Goal: Check status

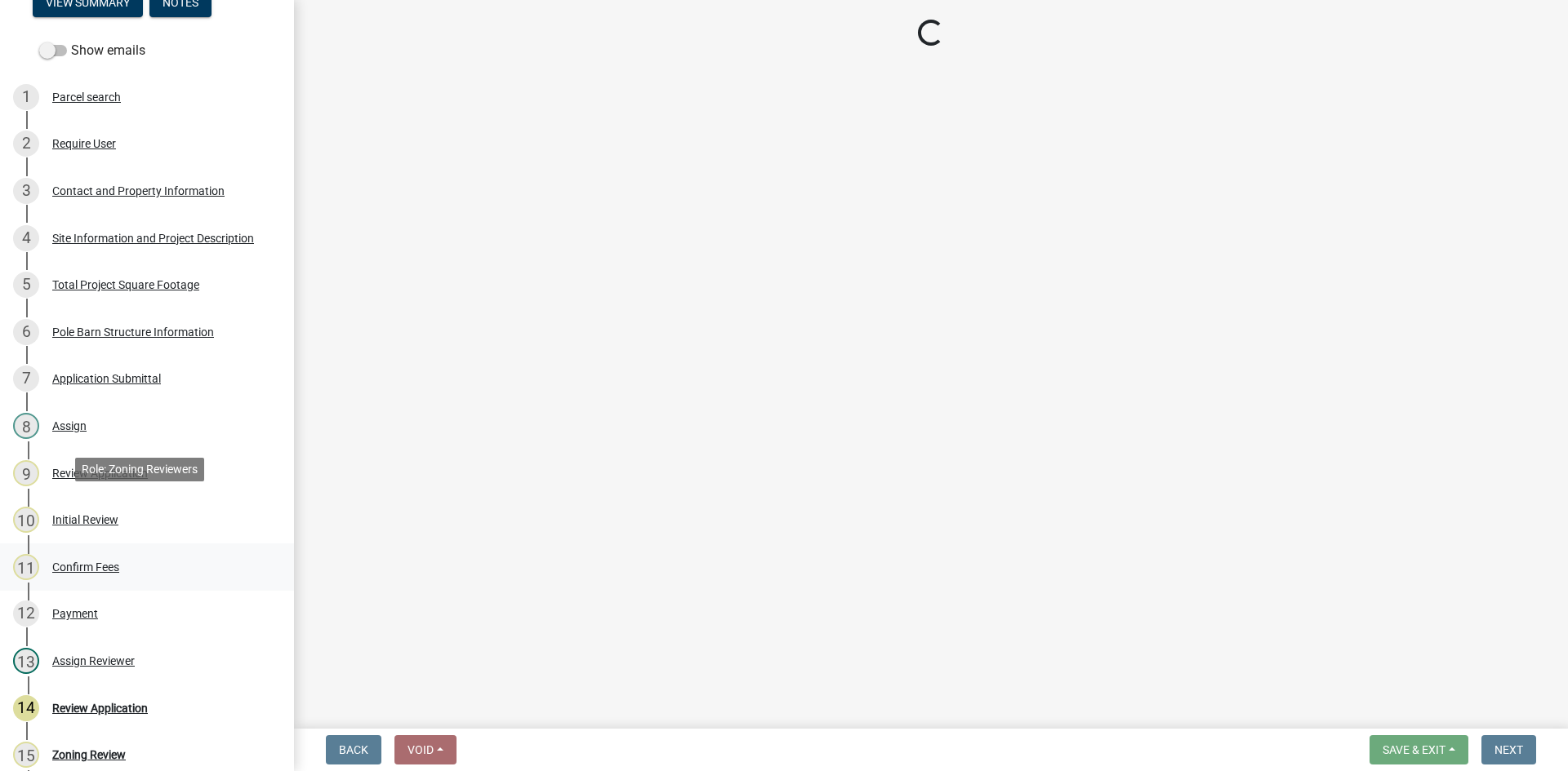
scroll to position [163, 0]
click at [61, 427] on div "Assign" at bounding box center [69, 424] width 34 height 12
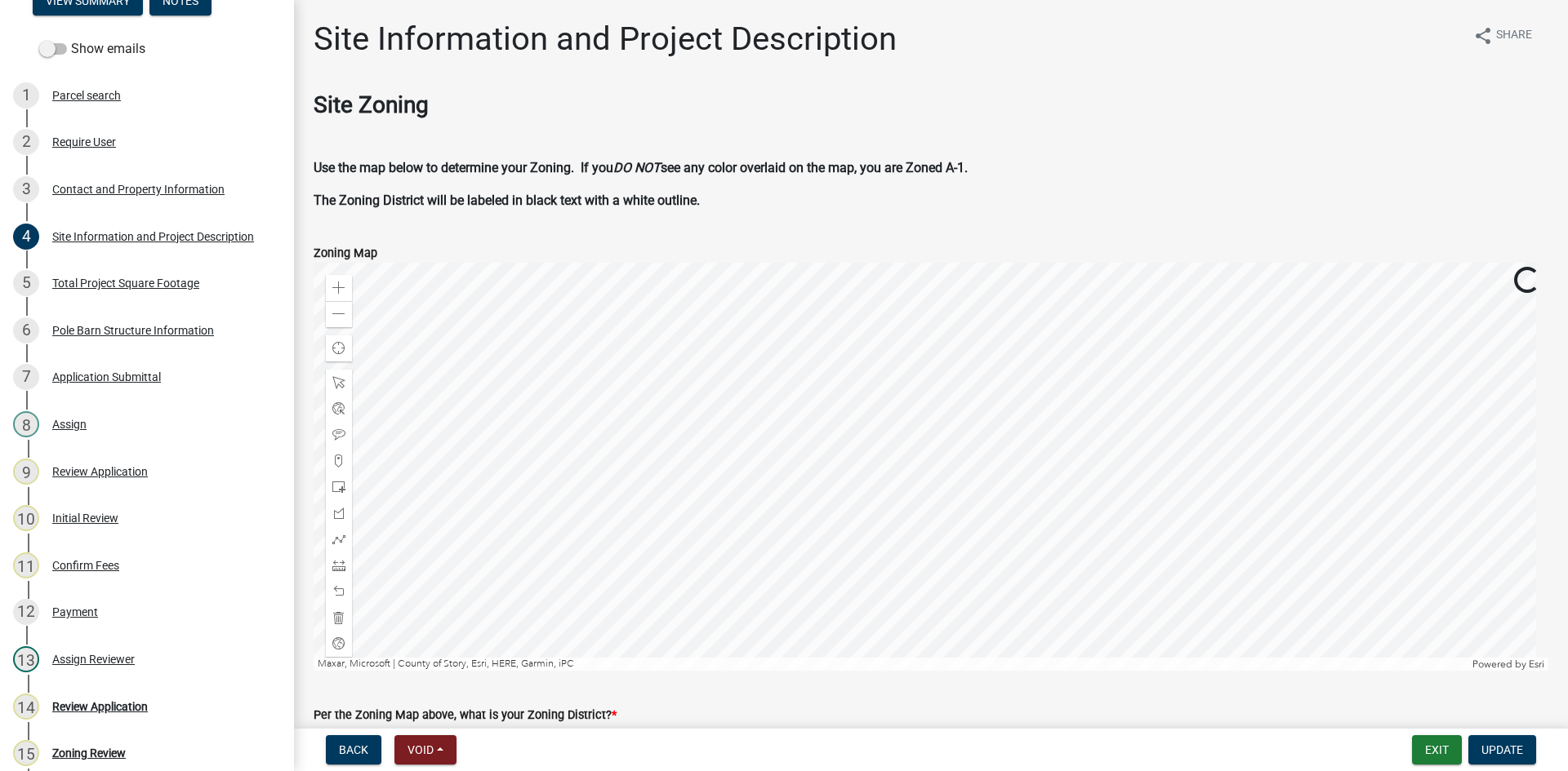
scroll to position [408, 0]
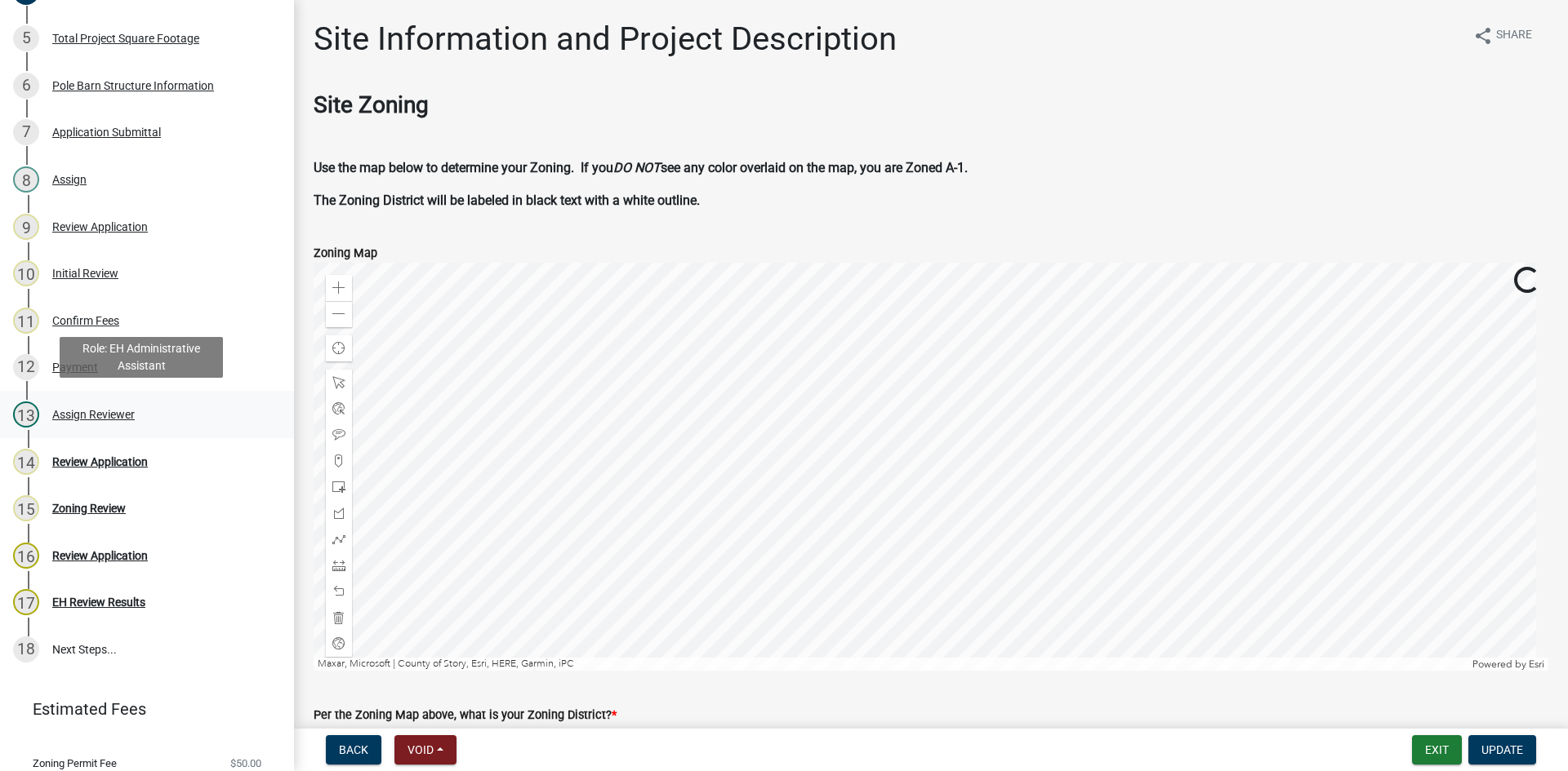
click at [71, 423] on div "13 Assign Reviewer" at bounding box center [140, 414] width 255 height 26
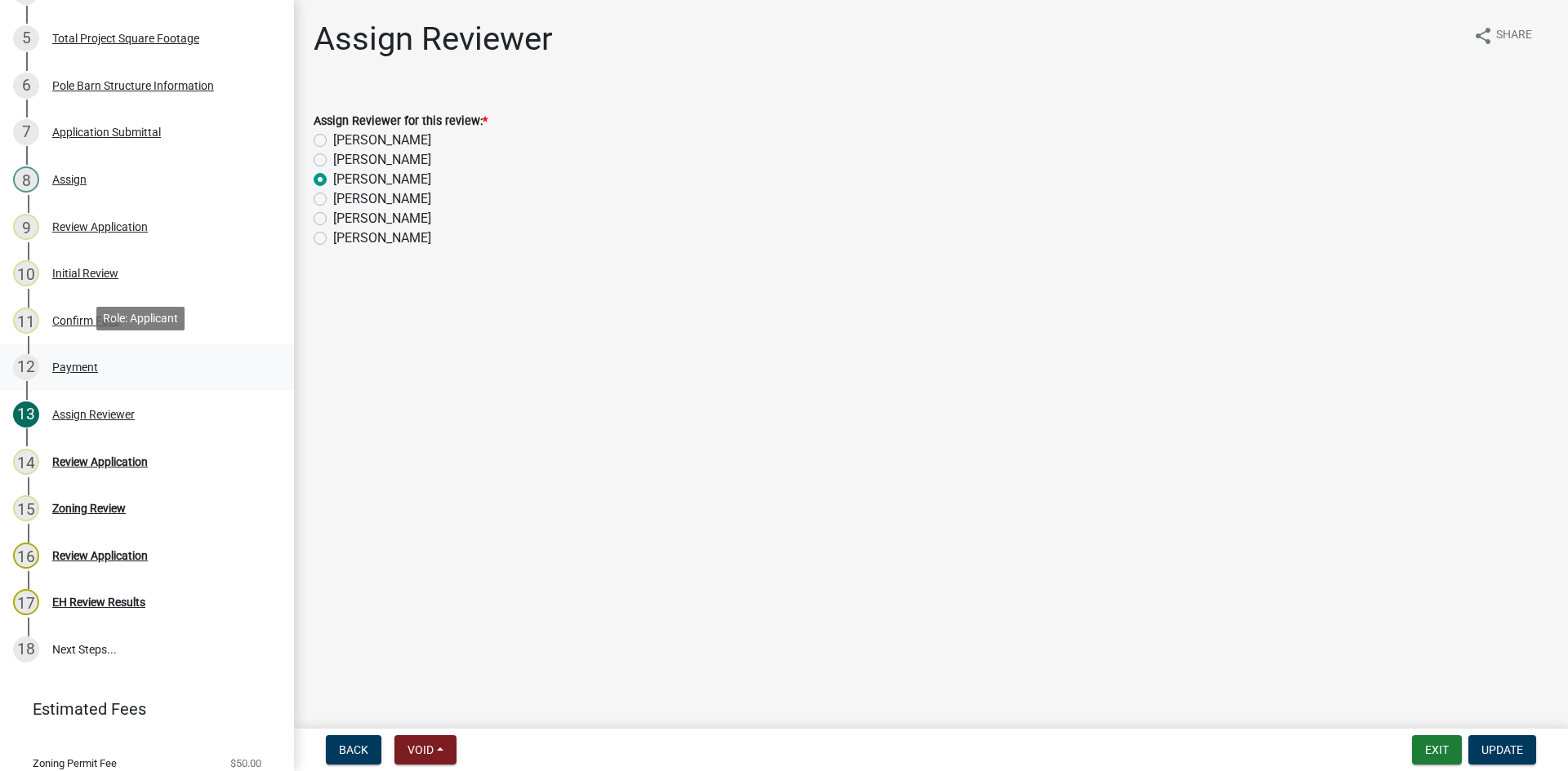
click at [69, 366] on div "Payment" at bounding box center [74, 367] width 46 height 12
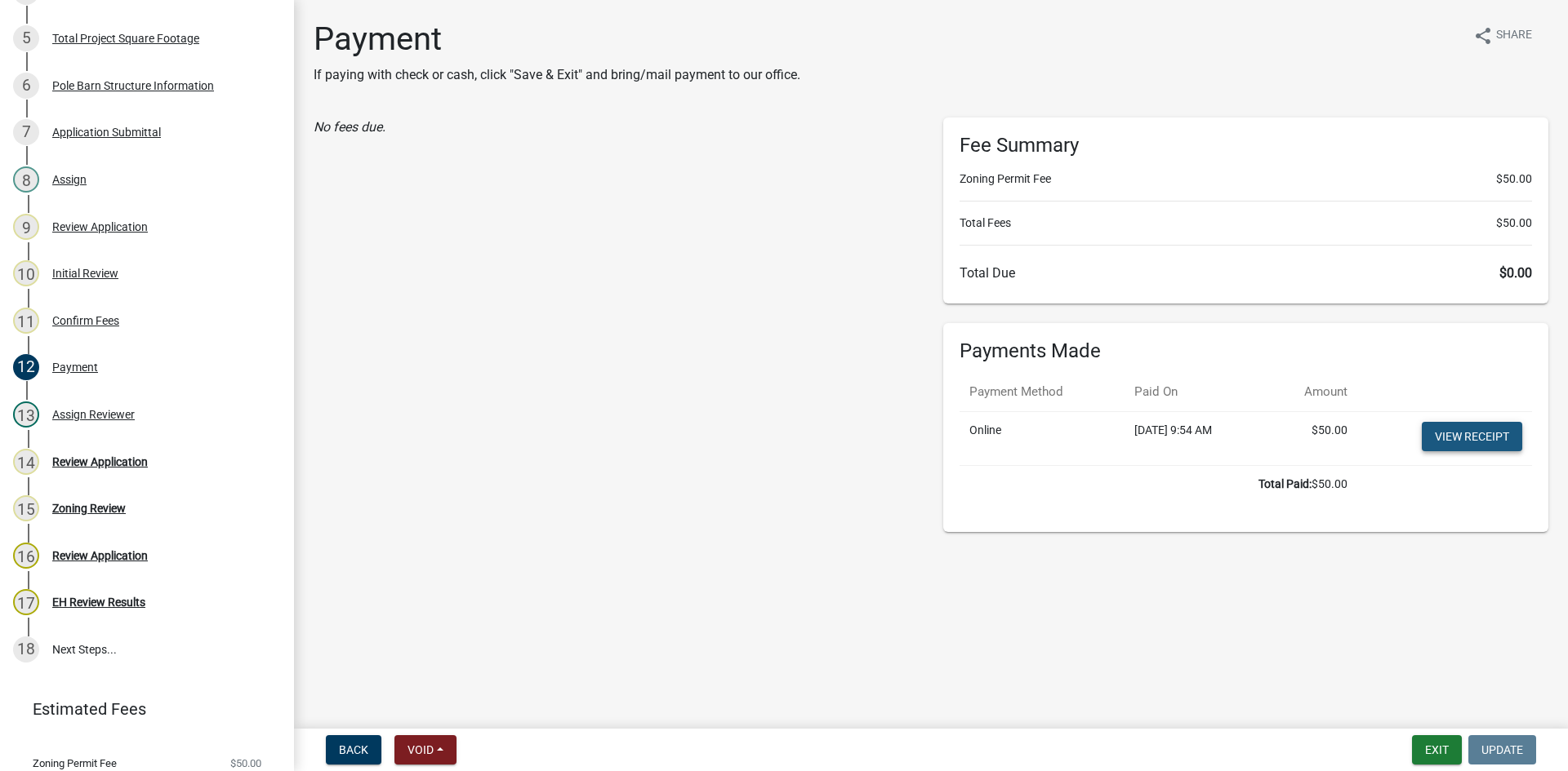
click at [1494, 436] on link "View receipt" at bounding box center [1471, 436] width 100 height 29
click at [105, 419] on div "13 Assign Reviewer" at bounding box center [140, 414] width 255 height 26
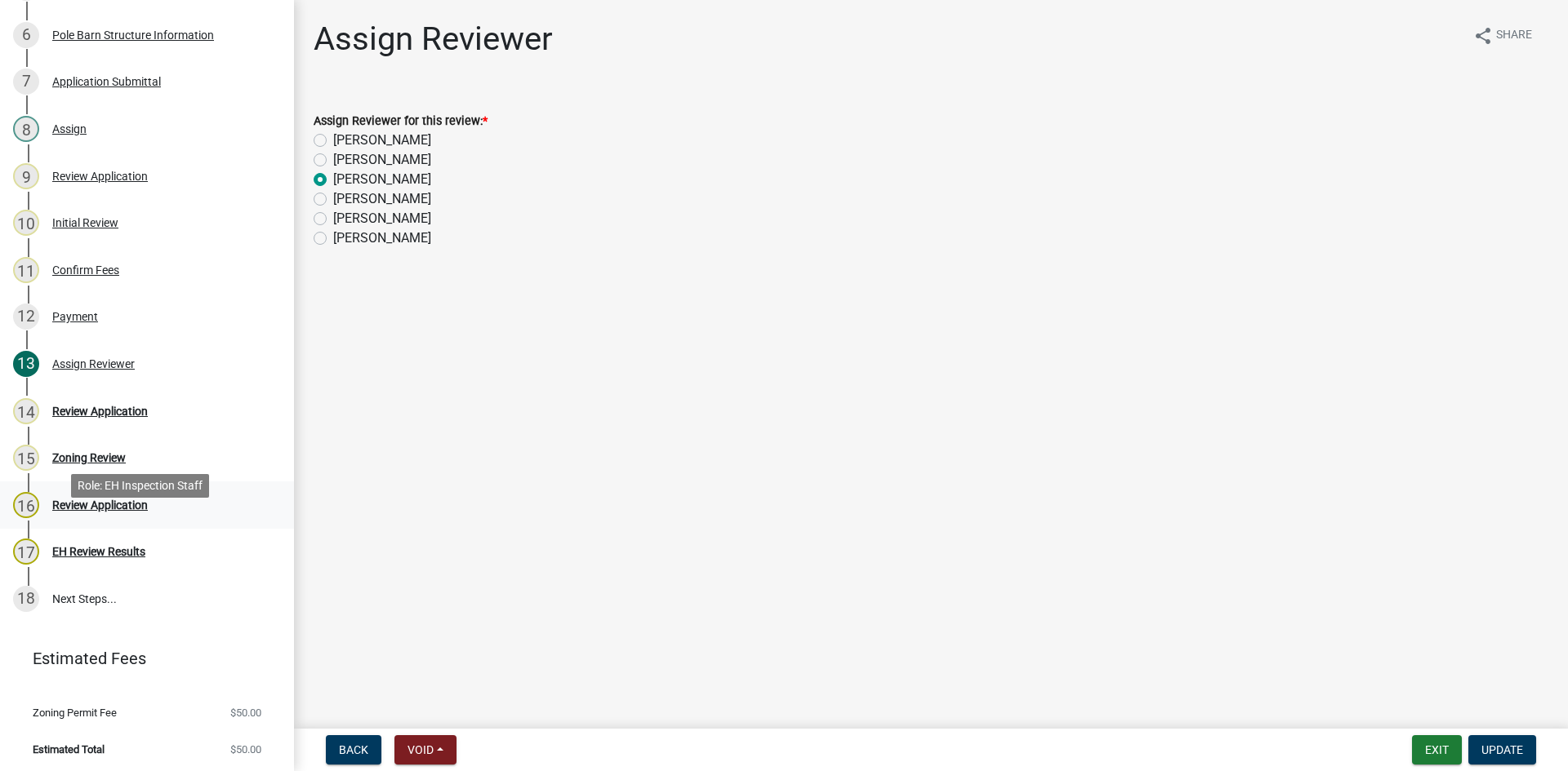
scroll to position [377, 0]
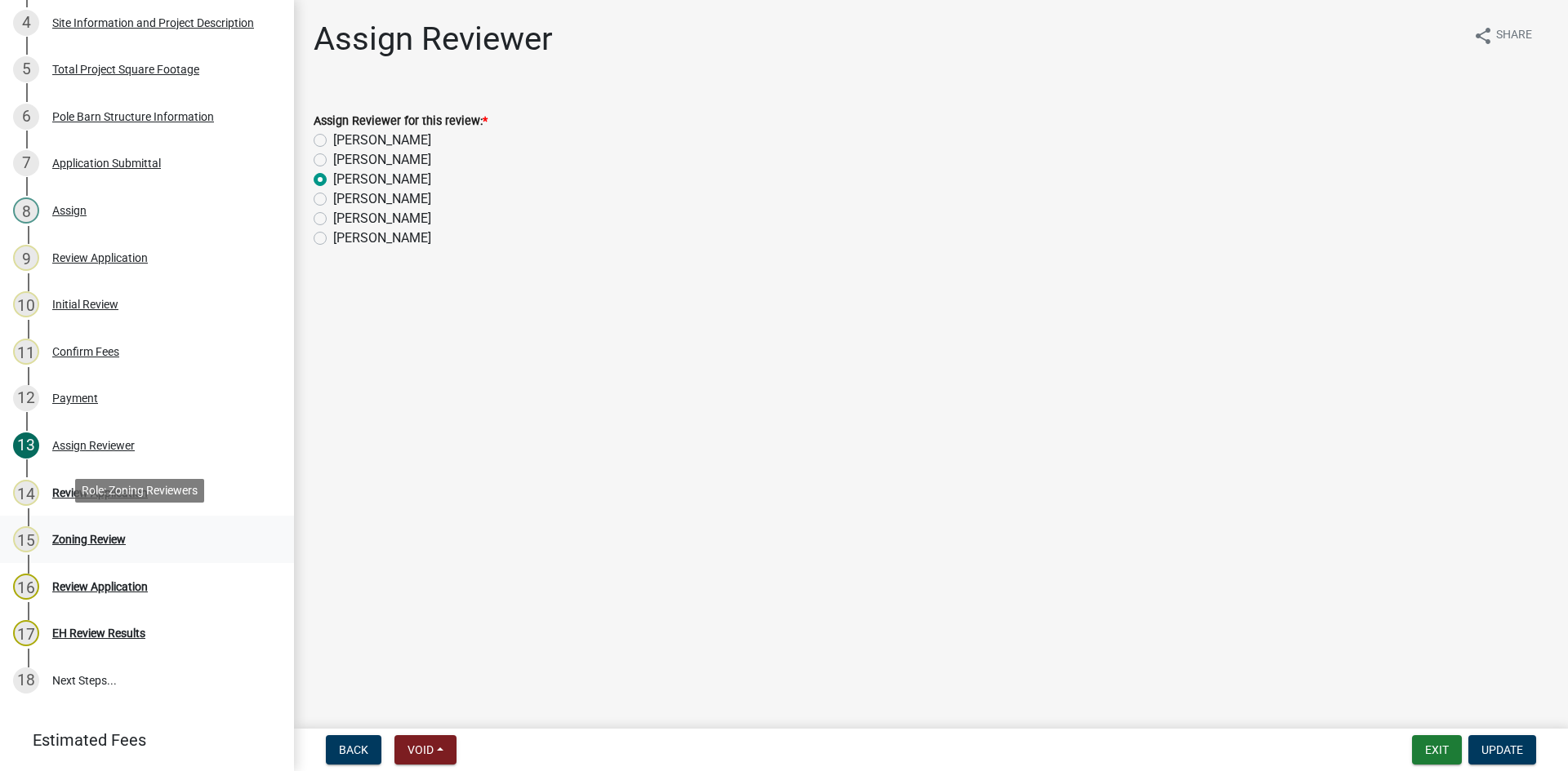
click at [101, 542] on div "15 Zoning Review" at bounding box center [140, 539] width 255 height 26
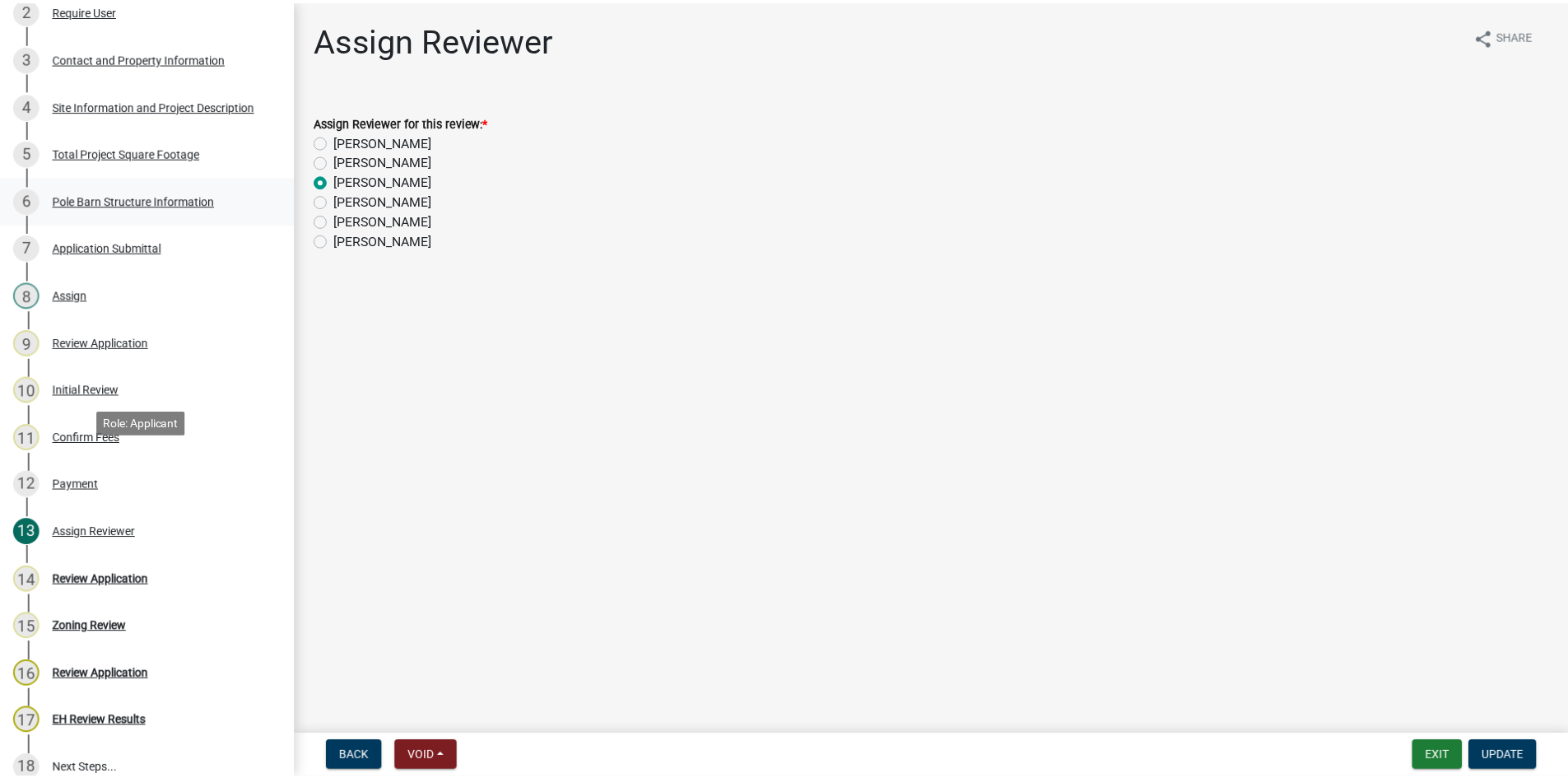
scroll to position [0, 0]
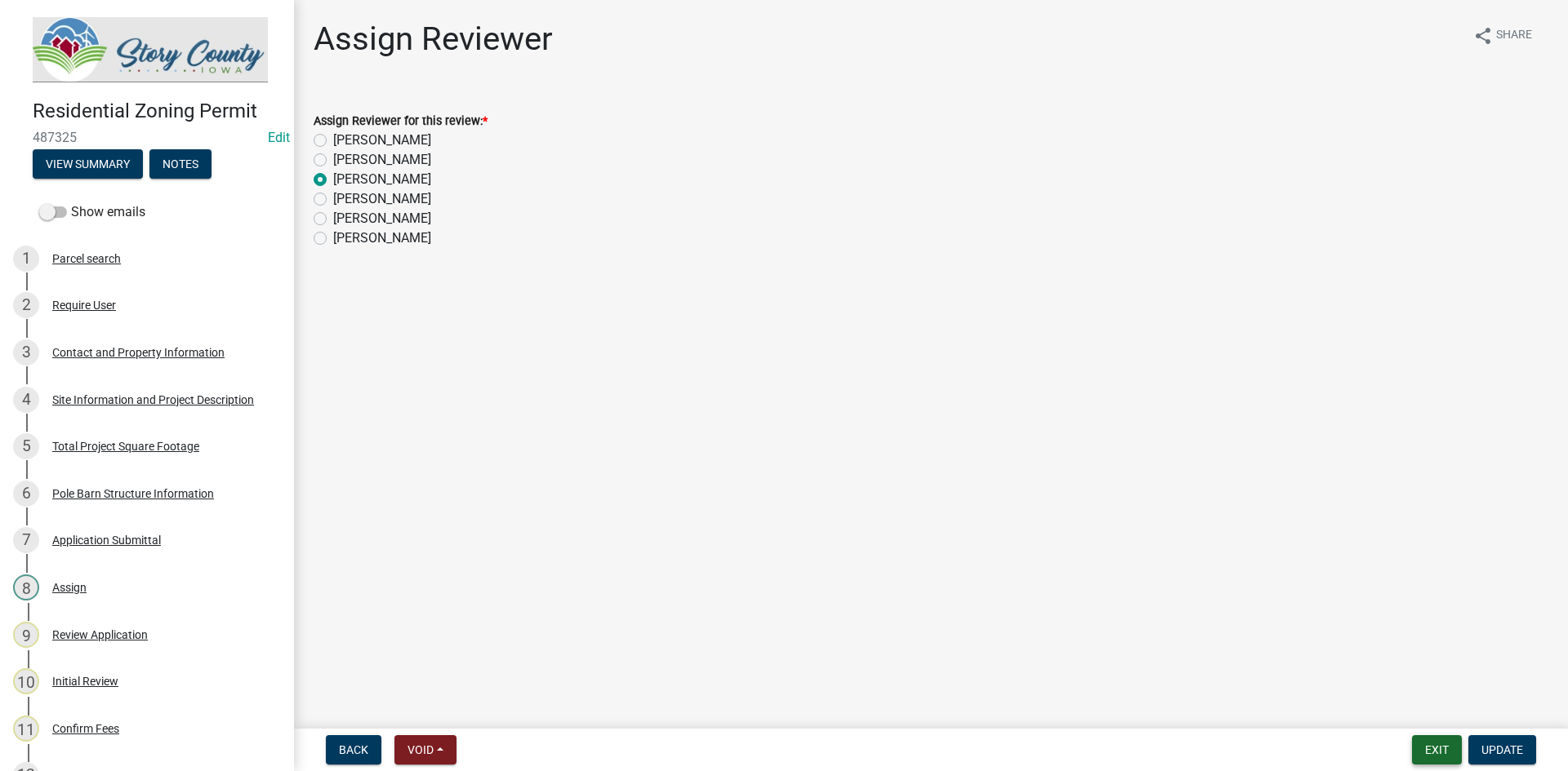
click at [1447, 751] on button "Exit" at bounding box center [1437, 750] width 50 height 29
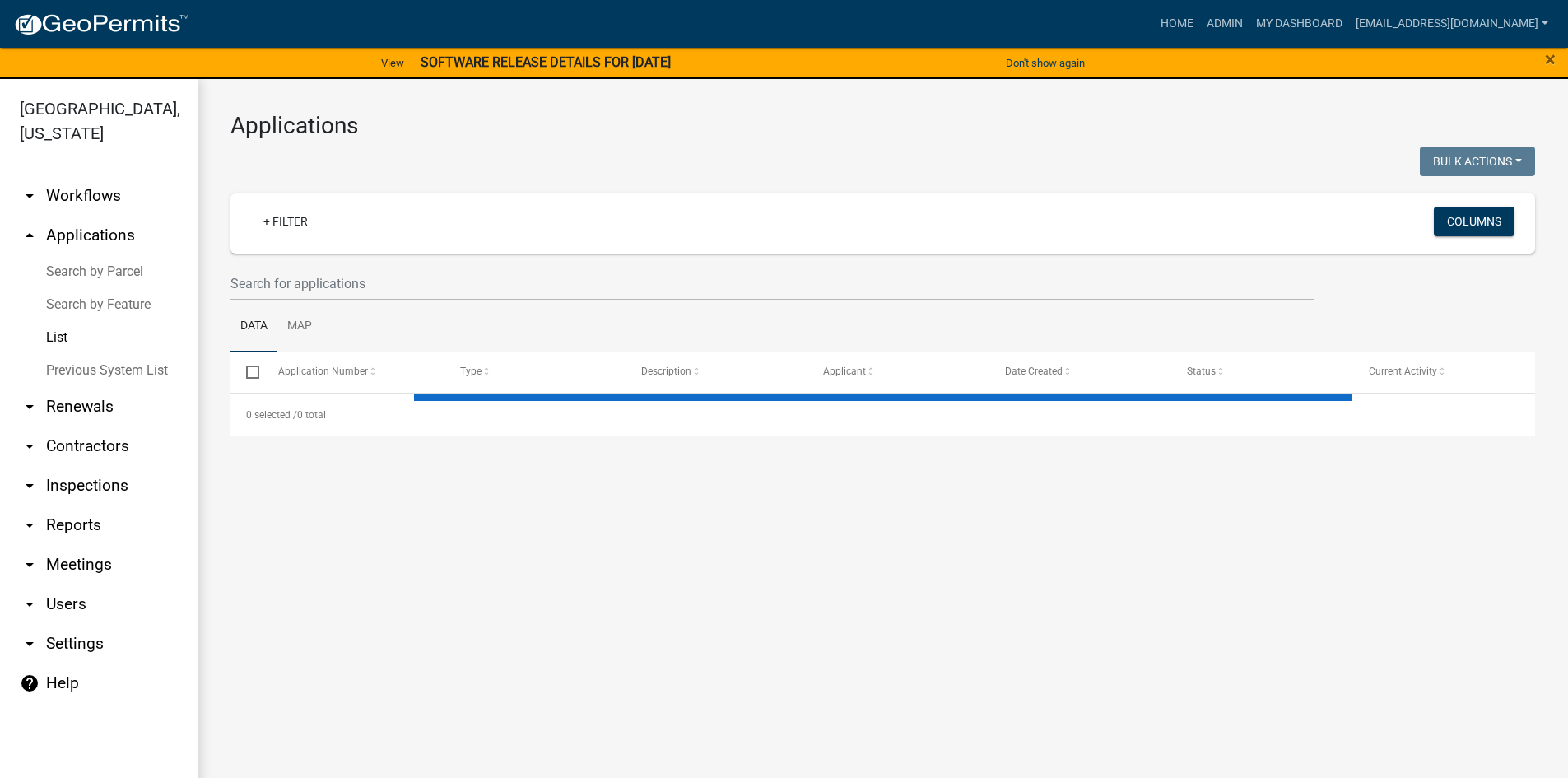
select select "3: 100"
